Goal: Task Accomplishment & Management: Use online tool/utility

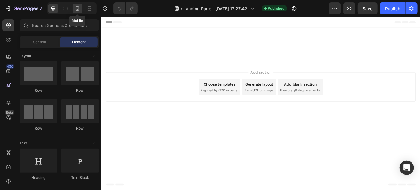
click at [75, 8] on icon at bounding box center [77, 8] width 6 height 6
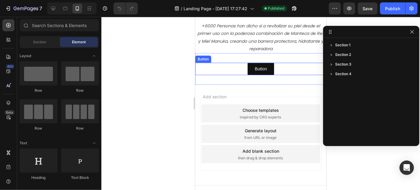
scroll to position [206, 0]
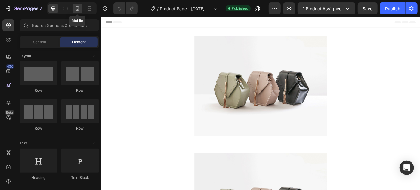
click at [75, 11] on icon at bounding box center [77, 8] width 6 height 6
